Goal: Information Seeking & Learning: Learn about a topic

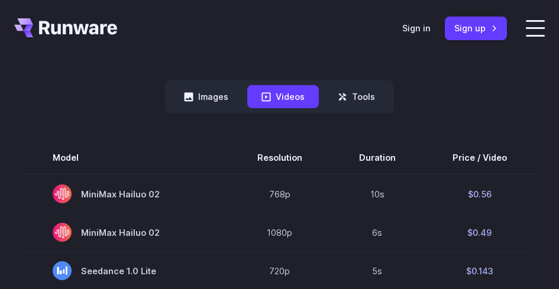
scroll to position [296, 0]
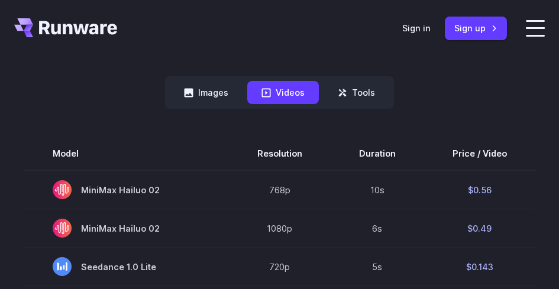
click at [354, 97] on button "Tools" at bounding box center [356, 92] width 66 height 23
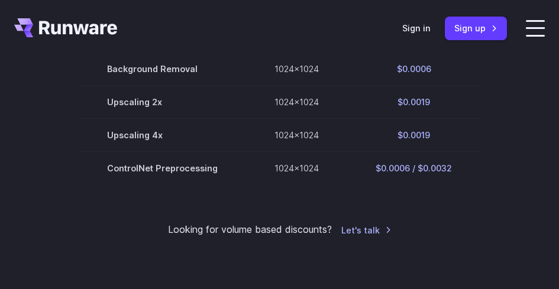
scroll to position [355, 0]
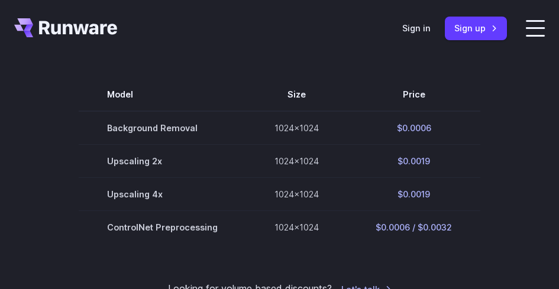
click at [193, 38] on icon at bounding box center [188, 33] width 9 height 9
click at [185, 45] on button "Images" at bounding box center [206, 33] width 73 height 23
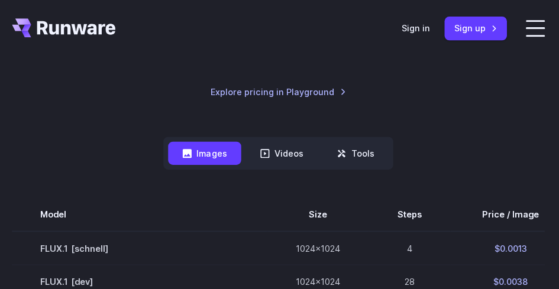
scroll to position [229, 0]
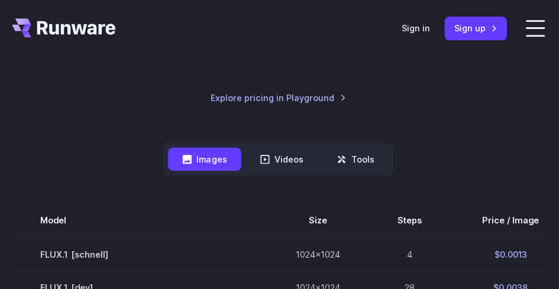
click at [304, 157] on button "Videos" at bounding box center [283, 158] width 72 height 23
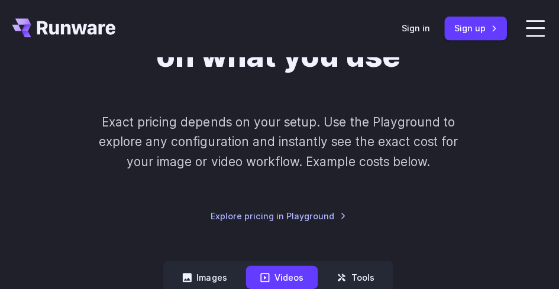
scroll to position [287, 0]
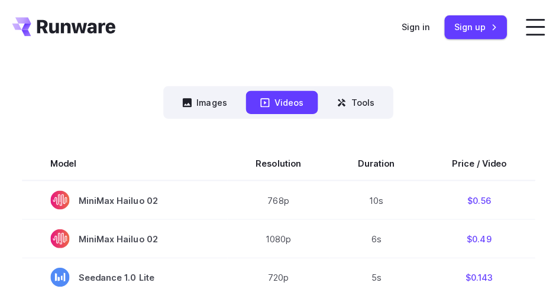
scroll to position [287, 0]
